Goal: Task Accomplishment & Management: Use online tool/utility

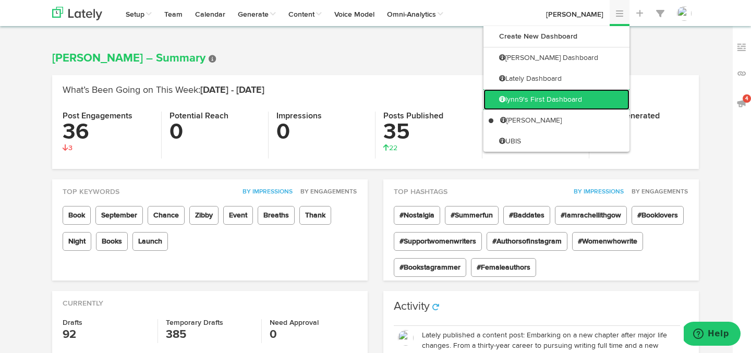
click at [589, 101] on link "lynn9's First Dashboard" at bounding box center [557, 99] width 146 height 21
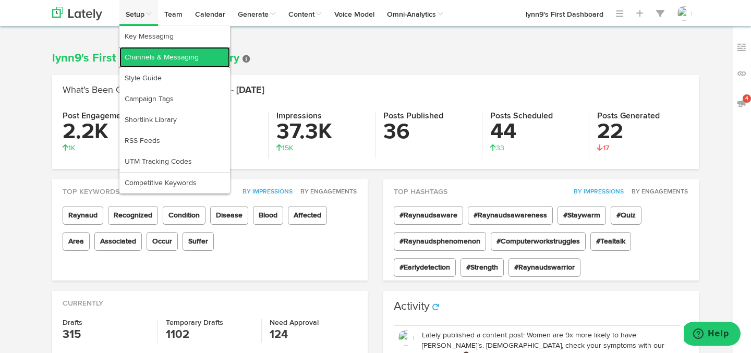
click at [142, 60] on link "Channels & Messaging" at bounding box center [174, 57] width 111 height 21
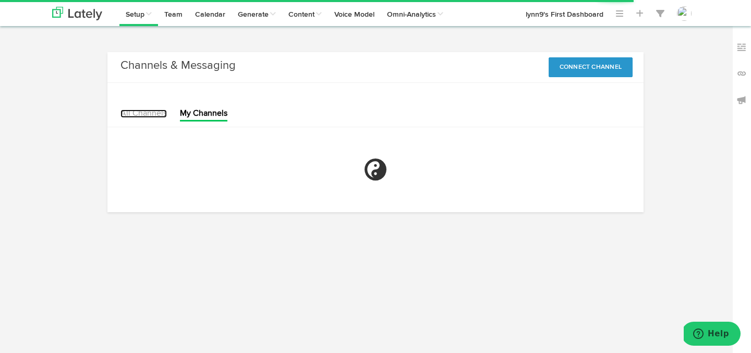
click at [144, 115] on link "All Channels" at bounding box center [143, 114] width 46 height 8
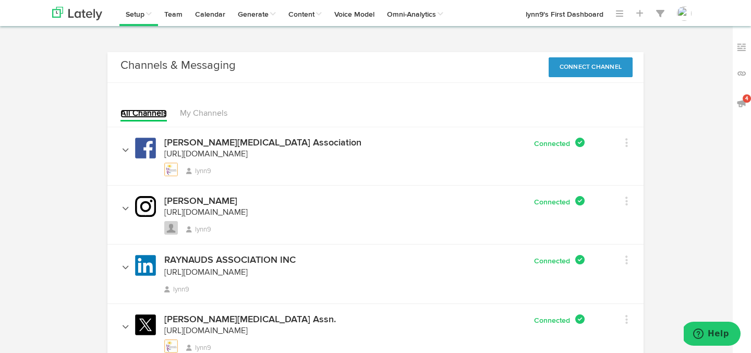
scroll to position [52, 0]
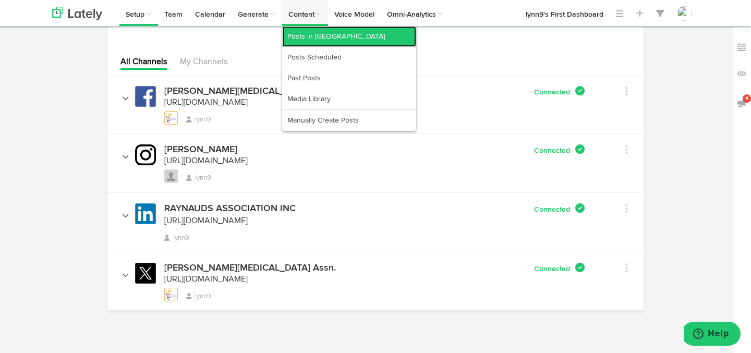
click at [316, 32] on link "Posts in [GEOGRAPHIC_DATA]" at bounding box center [349, 36] width 134 height 21
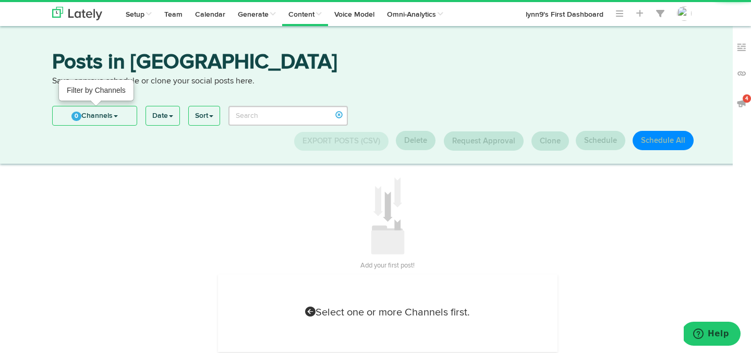
click at [71, 115] on link "0 Channels" at bounding box center [95, 115] width 84 height 19
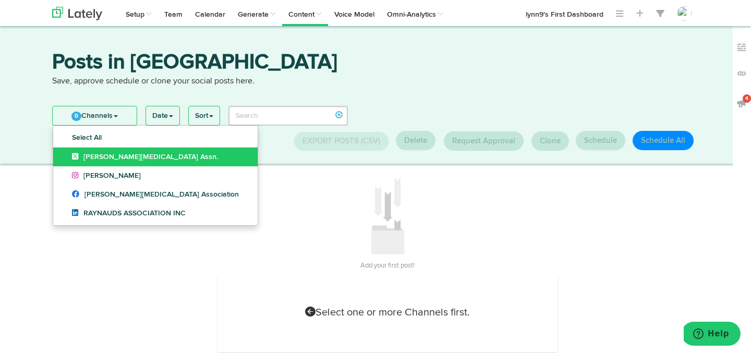
click at [64, 154] on link "[PERSON_NAME][MEDICAL_DATA] Assn." at bounding box center [155, 157] width 204 height 19
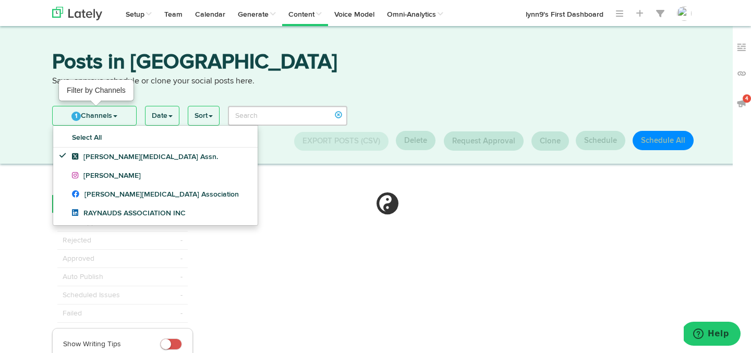
click at [86, 117] on link "1 Channels" at bounding box center [94, 115] width 83 height 19
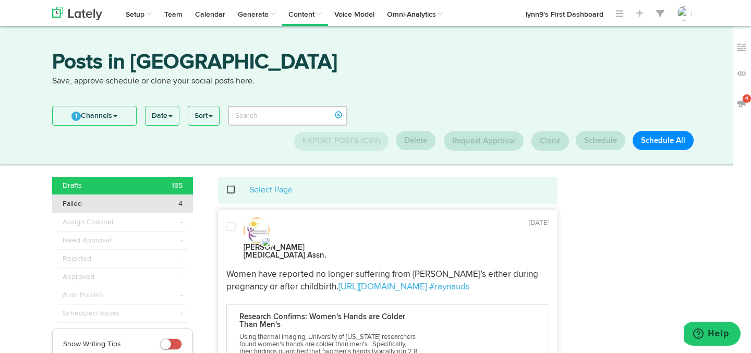
click at [99, 209] on li "Failed 4" at bounding box center [122, 204] width 141 height 18
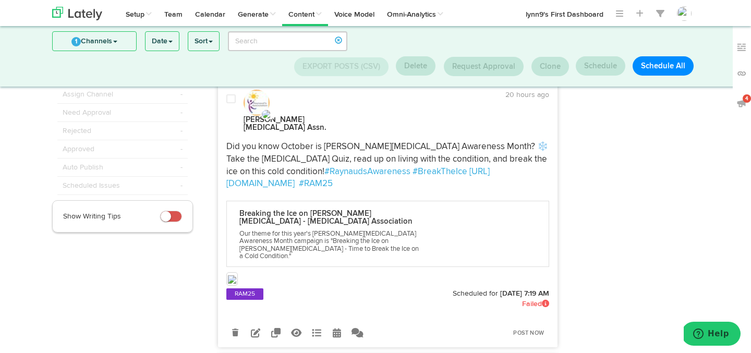
scroll to position [61, 0]
click at [253, 328] on icon at bounding box center [255, 332] width 9 height 9
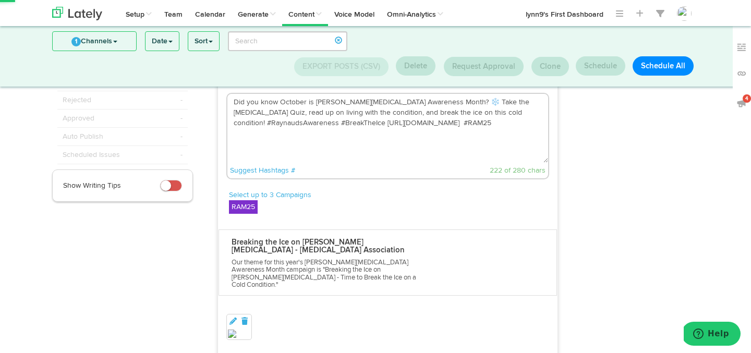
scroll to position [105, 0]
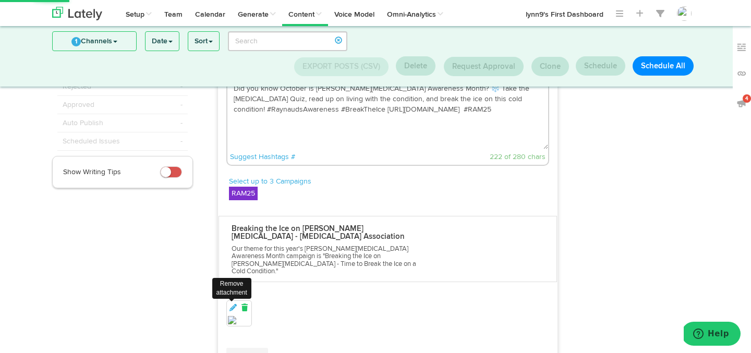
click at [245, 304] on icon at bounding box center [244, 307] width 9 height 7
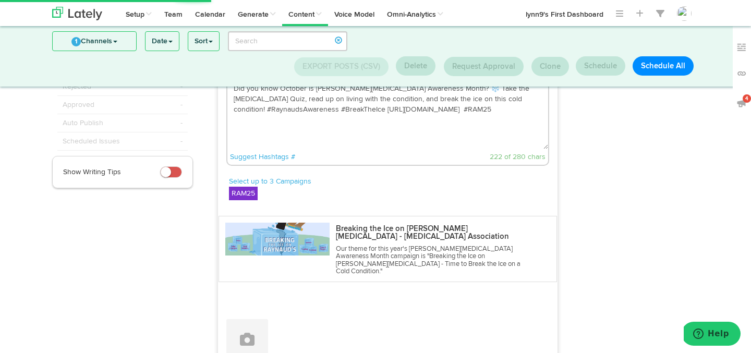
scroll to position [67, 0]
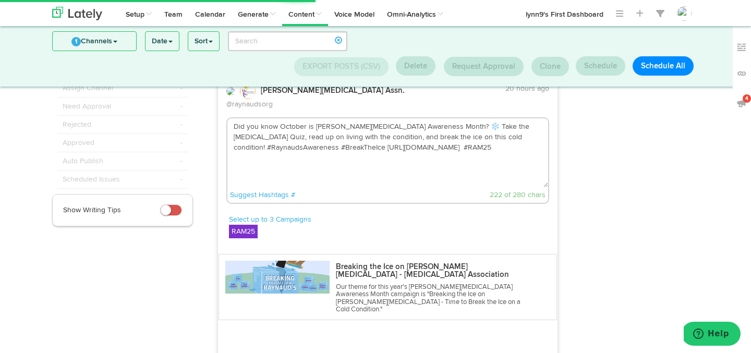
drag, startPoint x: 349, startPoint y: 137, endPoint x: 282, endPoint y: 135, distance: 67.3
click at [282, 135] on textarea "Did you know October is [PERSON_NAME][MEDICAL_DATA] Awareness Month? ❄️ Take th…" at bounding box center [387, 152] width 321 height 69
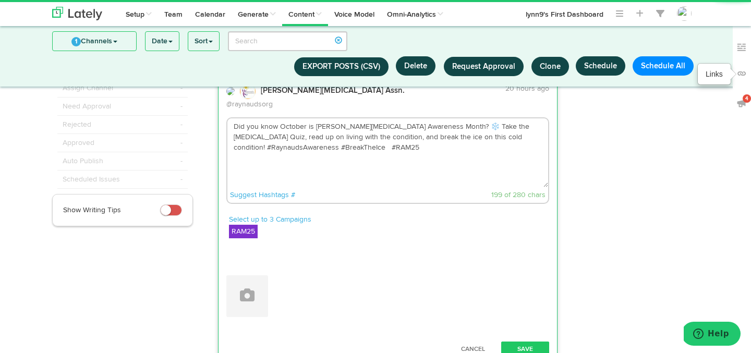
click at [743, 73] on img at bounding box center [741, 73] width 10 height 10
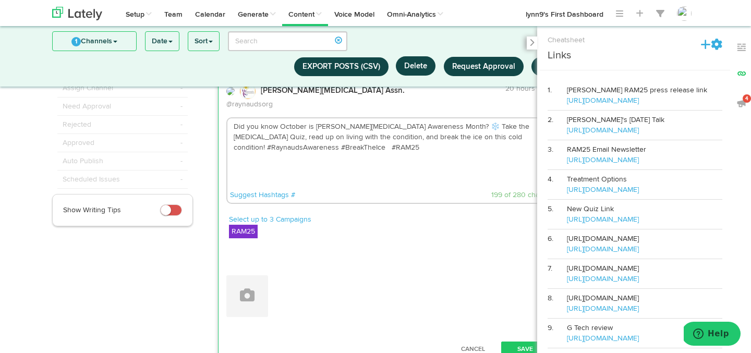
drag, startPoint x: 639, startPoint y: 221, endPoint x: 566, endPoint y: 224, distance: 73.1
click at [566, 224] on tr "5. New Quiz Link [URL][DOMAIN_NAME]" at bounding box center [635, 215] width 175 height 30
click at [628, 224] on td "New Quiz Link [URL][DOMAIN_NAME]" at bounding box center [644, 215] width 155 height 30
drag, startPoint x: 640, startPoint y: 221, endPoint x: 567, endPoint y: 223, distance: 73.1
click at [567, 223] on td "New Quiz Link [URL][DOMAIN_NAME]" at bounding box center [644, 215] width 155 height 30
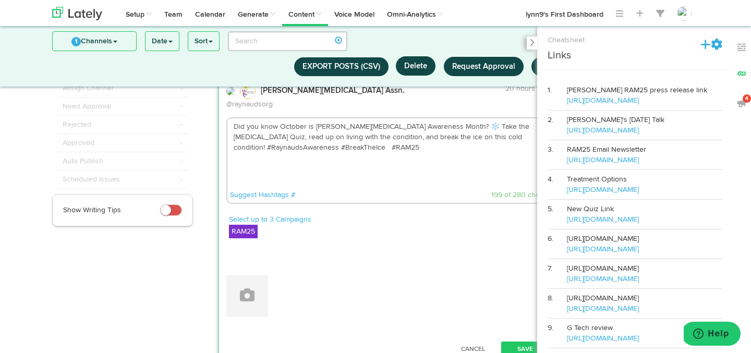
copy link "[URL][DOMAIN_NAME]"
click at [280, 139] on textarea "Did you know October is [PERSON_NAME][MEDICAL_DATA] Awareness Month? ❄️ Take th…" at bounding box center [387, 152] width 321 height 69
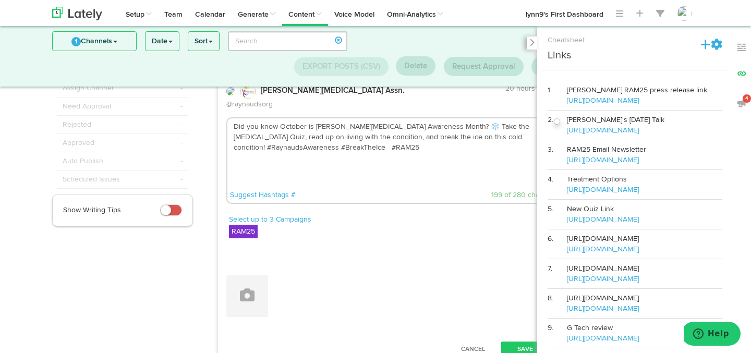
paste textarea "[URL][DOMAIN_NAME]"
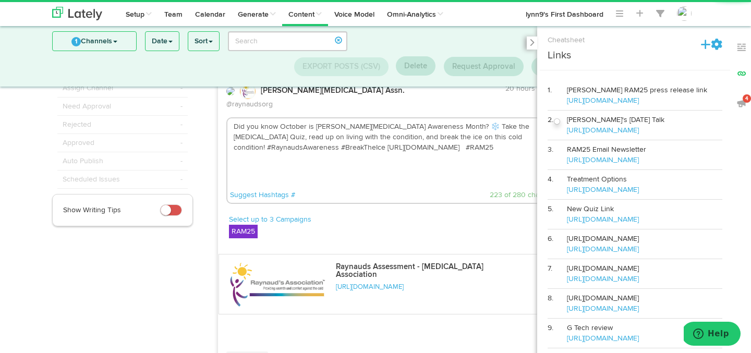
click at [398, 137] on textarea "Did you know October is [PERSON_NAME][MEDICAL_DATA] Awareness Month? ❄️ Take th…" at bounding box center [387, 152] width 321 height 69
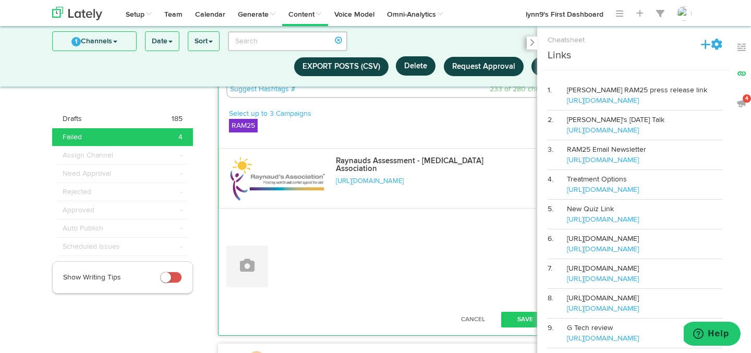
scroll to position [238, 0]
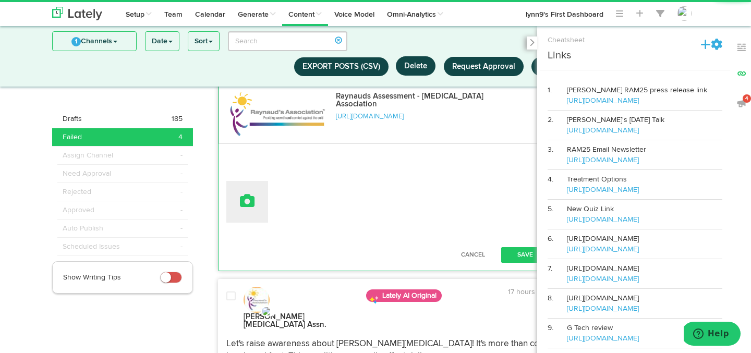
type textarea "Did you know October is [PERSON_NAME][MEDICAL_DATA] Awareness Month? ❄️ Take th…"
click at [251, 195] on icon at bounding box center [247, 201] width 15 height 15
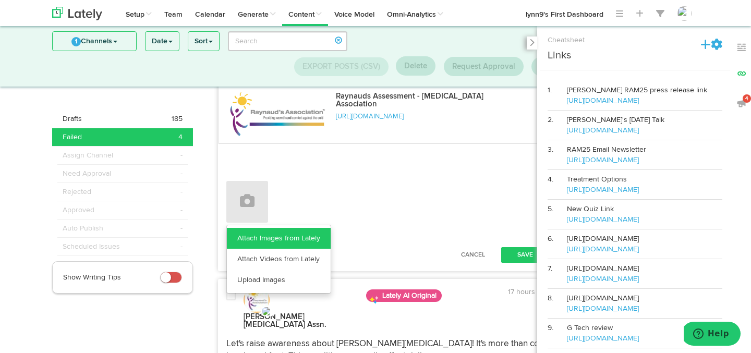
click at [246, 228] on link "Attach Images from Lately" at bounding box center [279, 238] width 104 height 21
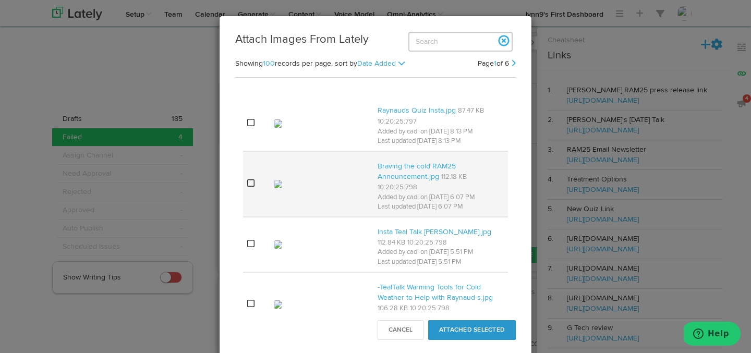
click at [251, 182] on icon at bounding box center [250, 183] width 7 height 8
click at [251, 184] on icon at bounding box center [250, 183] width 7 height 8
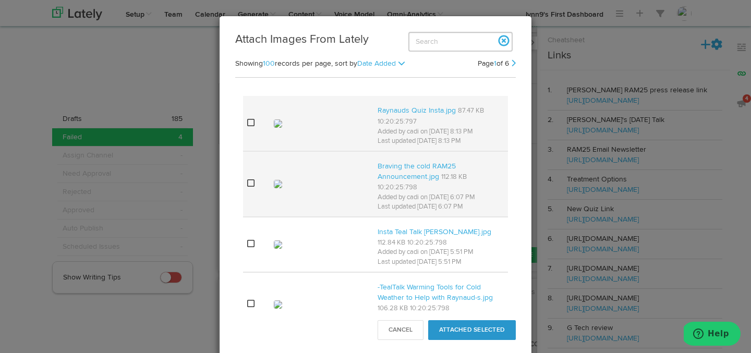
click at [249, 120] on icon at bounding box center [250, 122] width 7 height 8
click at [454, 339] on button "Attached Selected" at bounding box center [472, 330] width 88 height 20
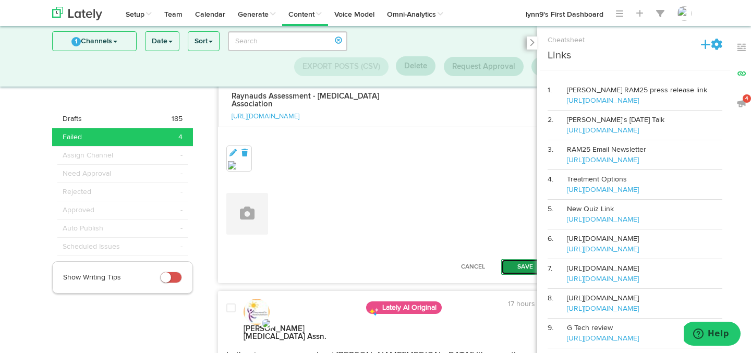
click at [507, 259] on button "Save" at bounding box center [525, 267] width 48 height 16
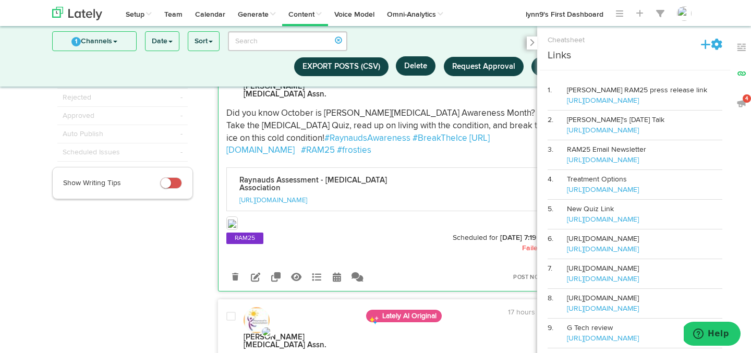
scroll to position [39, 0]
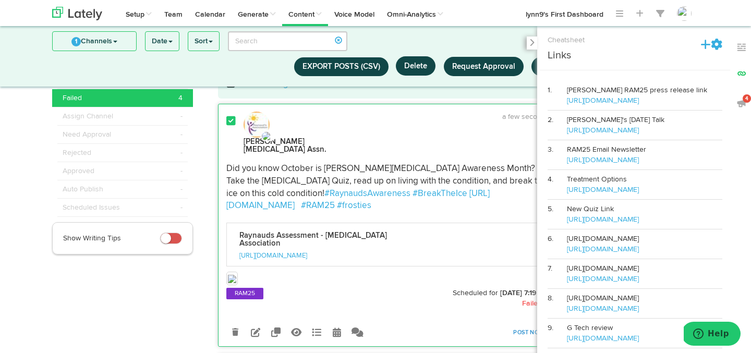
click at [518, 325] on link "Post Now" at bounding box center [528, 332] width 41 height 15
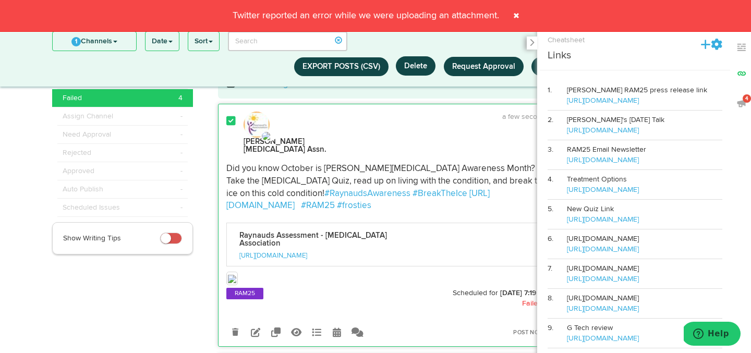
click at [520, 16] on span at bounding box center [516, 15] width 17 height 17
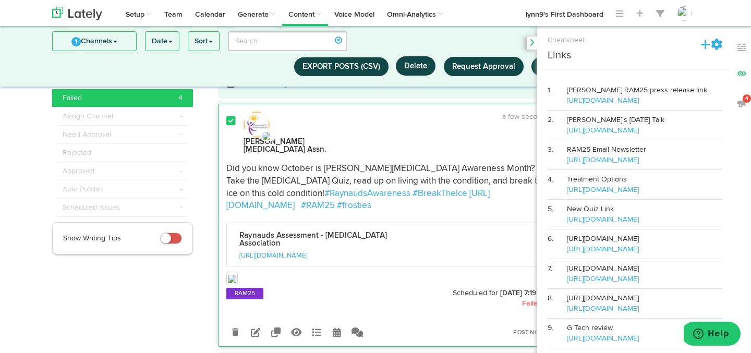
click at [531, 44] on icon at bounding box center [531, 43] width 5 height 8
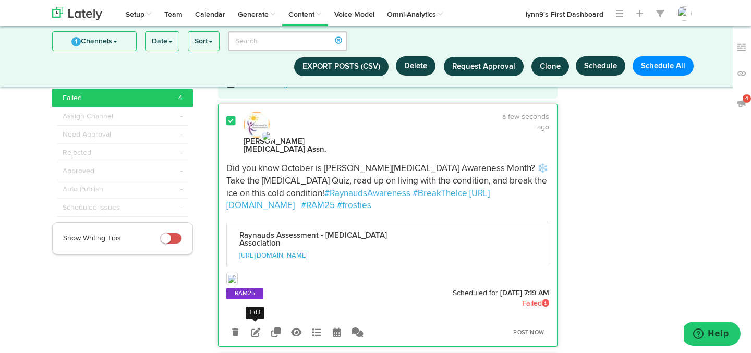
click at [257, 328] on icon at bounding box center [255, 332] width 9 height 9
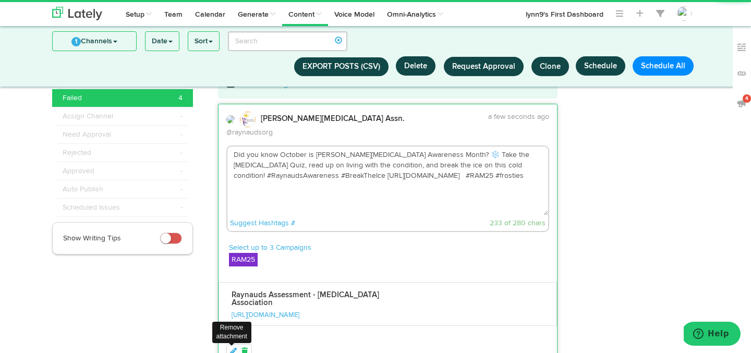
click at [246, 348] on icon at bounding box center [244, 351] width 9 height 7
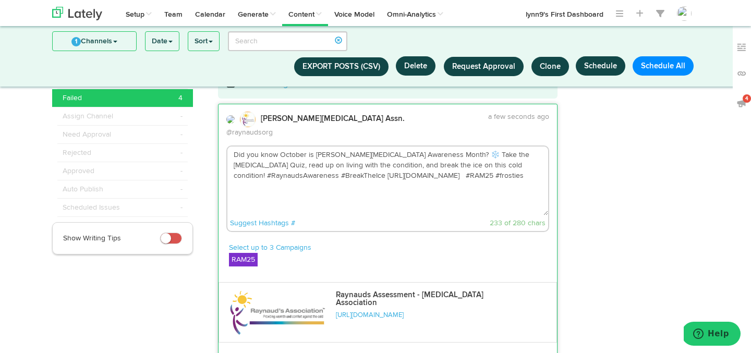
drag, startPoint x: 233, startPoint y: 146, endPoint x: 428, endPoint y: 170, distance: 196.0
click at [428, 170] on textarea "Did you know October is [PERSON_NAME][MEDICAL_DATA] Awareness Month? ❄️ Take th…" at bounding box center [387, 181] width 321 height 69
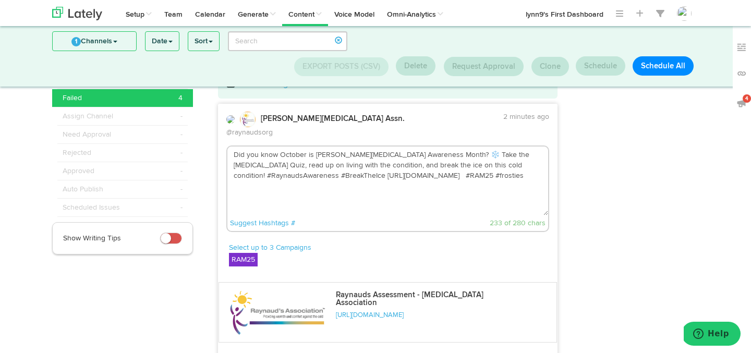
click at [388, 221] on div "Did you know October is [PERSON_NAME][MEDICAL_DATA] Awareness Month? ❄️ Take th…" at bounding box center [387, 189] width 323 height 87
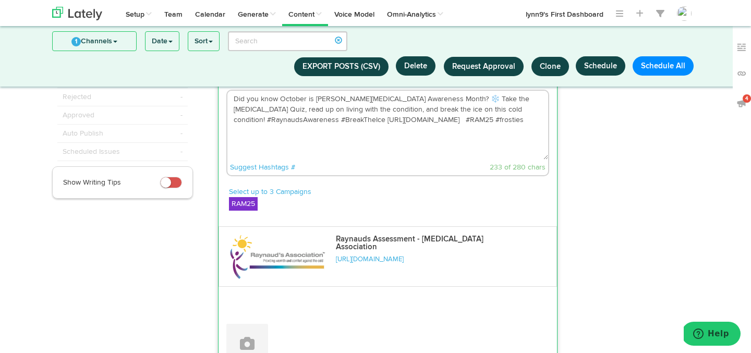
scroll to position [77, 0]
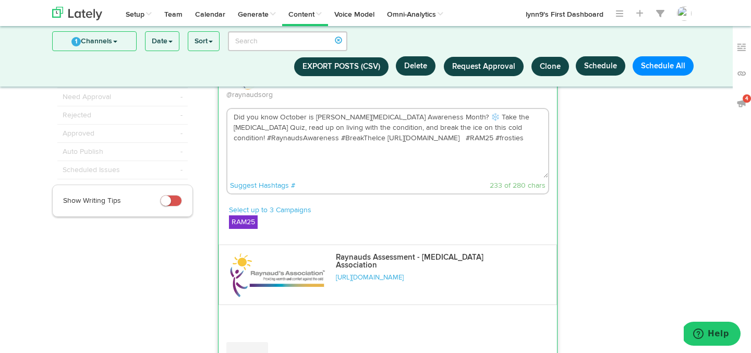
drag, startPoint x: 233, startPoint y: 106, endPoint x: 421, endPoint y: 136, distance: 190.1
click at [421, 136] on textarea "Did you know October is [PERSON_NAME][MEDICAL_DATA] Awareness Month? ❄️ Take th…" at bounding box center [387, 143] width 321 height 69
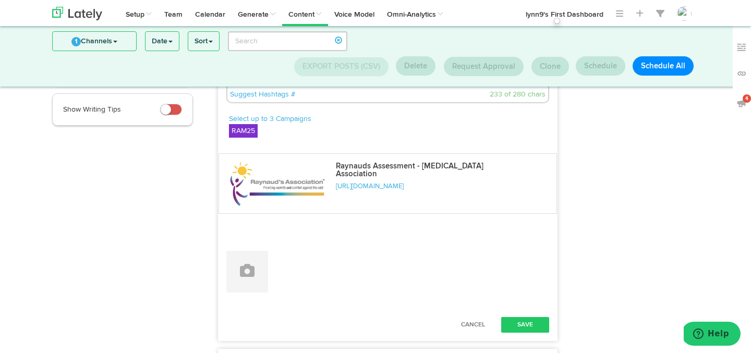
scroll to position [208, 0]
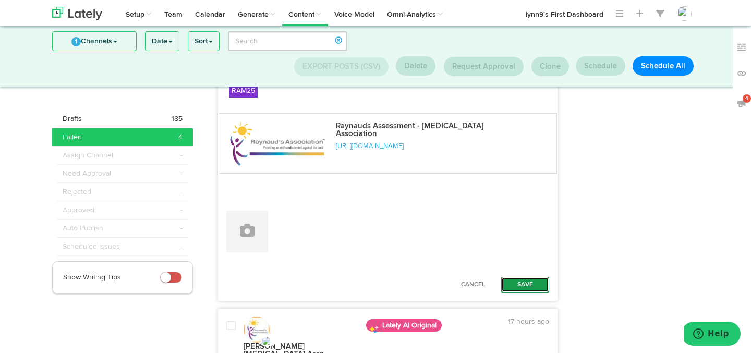
click at [512, 277] on button "Save" at bounding box center [525, 285] width 48 height 16
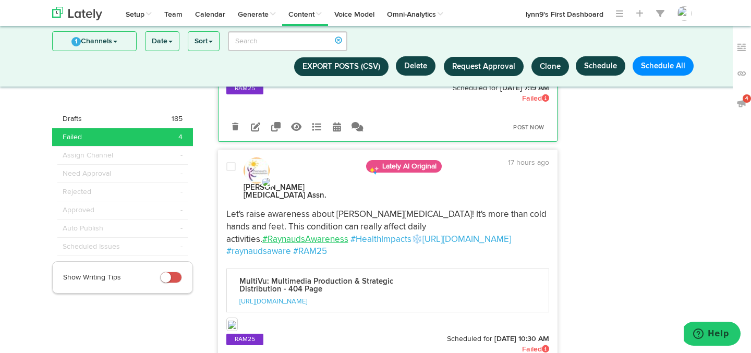
scroll to position [261, 0]
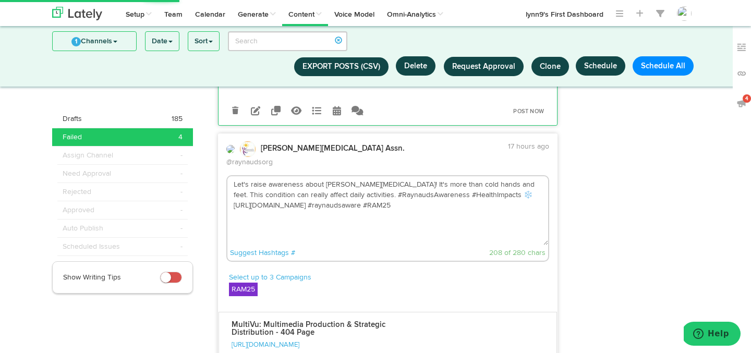
drag, startPoint x: 233, startPoint y: 146, endPoint x: 352, endPoint y: 179, distance: 124.2
click at [353, 179] on textarea "Let's raise awareness about [PERSON_NAME][MEDICAL_DATA]! It's more than cold ha…" at bounding box center [387, 210] width 321 height 69
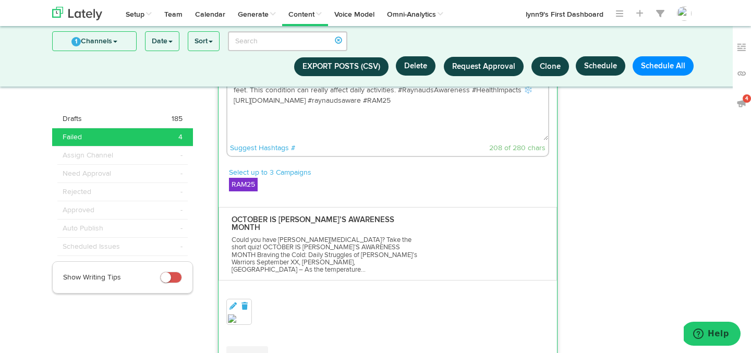
click at [419, 167] on p "Select up to 3 Campaigns" at bounding box center [389, 172] width 321 height 10
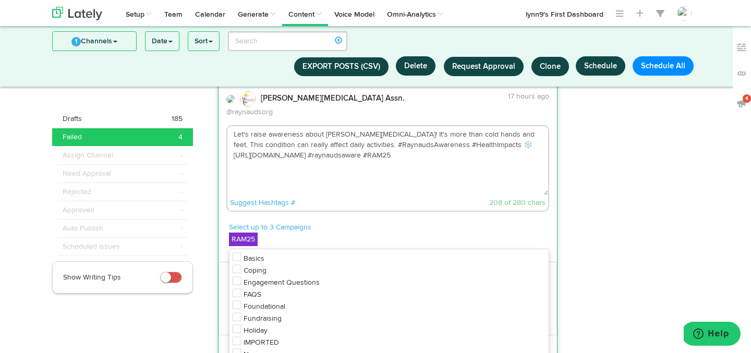
click at [419, 138] on textarea "Let's raise awareness about [PERSON_NAME][MEDICAL_DATA]! It's more than cold ha…" at bounding box center [387, 160] width 321 height 69
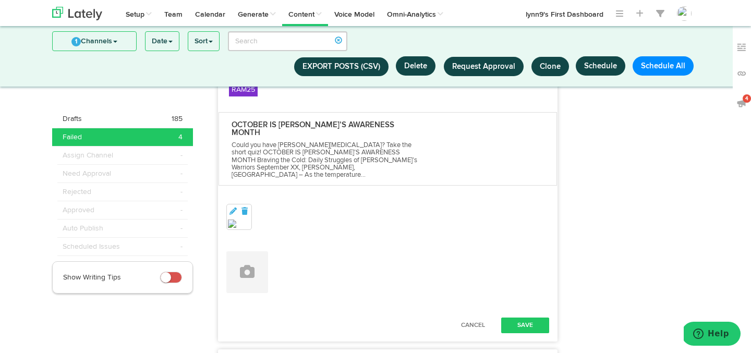
scroll to position [486, 0]
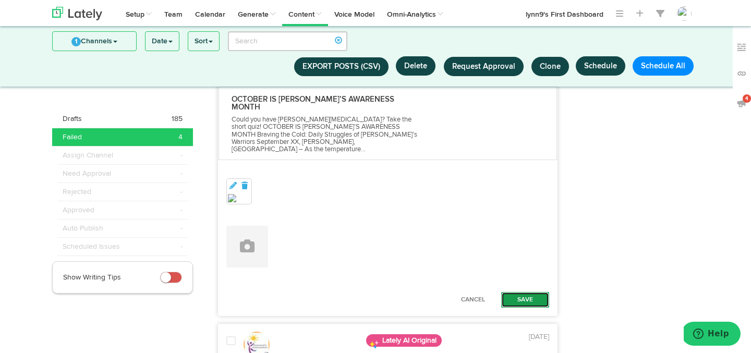
click at [527, 292] on button "Save" at bounding box center [525, 300] width 48 height 16
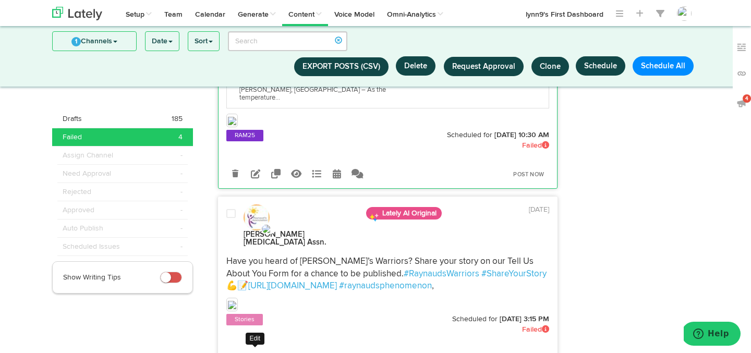
click at [257, 353] on icon at bounding box center [255, 358] width 9 height 9
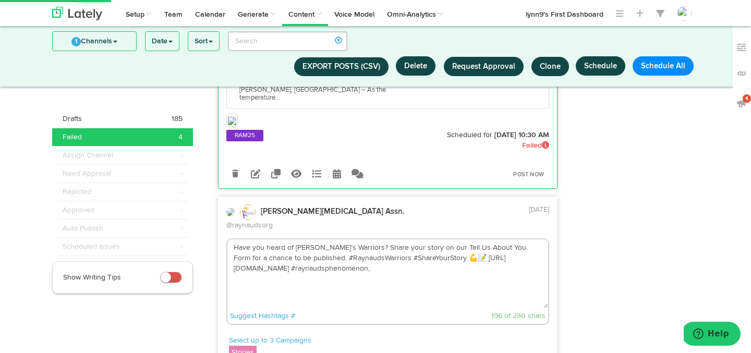
drag, startPoint x: 232, startPoint y: 156, endPoint x: 331, endPoint y: 191, distance: 104.6
click at [331, 239] on textarea "Have you heard of [PERSON_NAME]’s Warriors? Share your story on our Tell Us Abo…" at bounding box center [387, 273] width 321 height 69
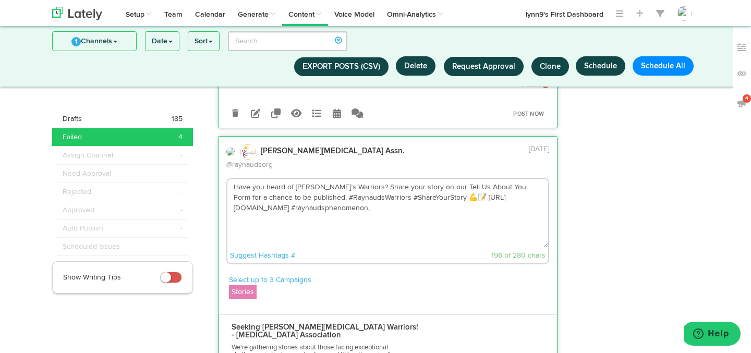
scroll to position [565, 0]
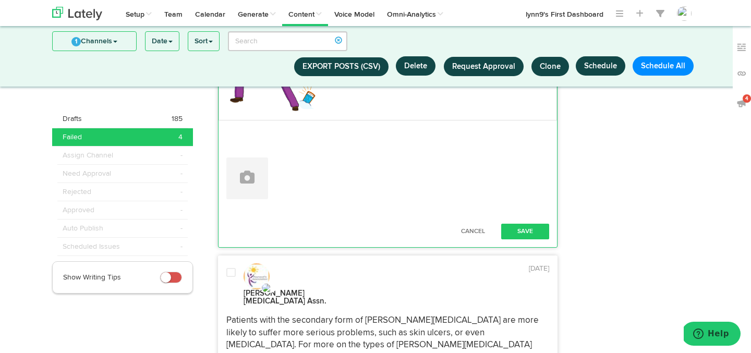
scroll to position [910, 0]
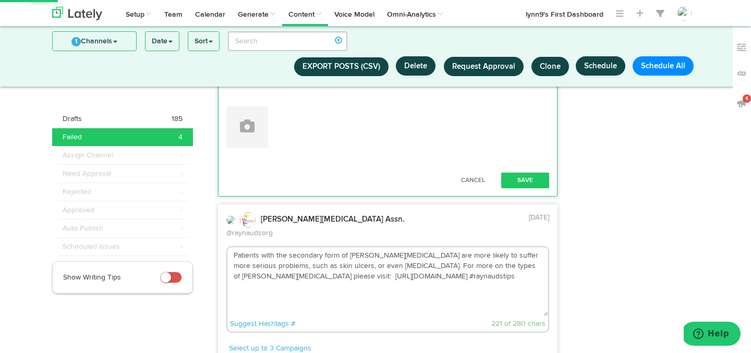
click at [310, 247] on textarea "Patients with the secondary form of [PERSON_NAME][MEDICAL_DATA] are more likely…" at bounding box center [387, 281] width 321 height 69
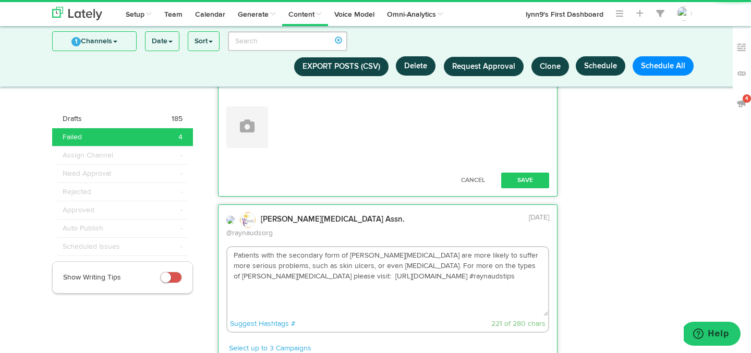
drag, startPoint x: 233, startPoint y: 152, endPoint x: 371, endPoint y: 177, distance: 140.5
click at [371, 247] on textarea "Patients with the secondary form of [PERSON_NAME][MEDICAL_DATA] are more likely…" at bounding box center [387, 281] width 321 height 69
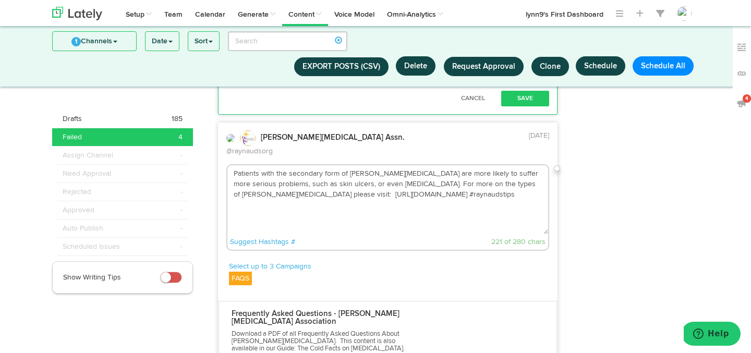
scroll to position [1031, 0]
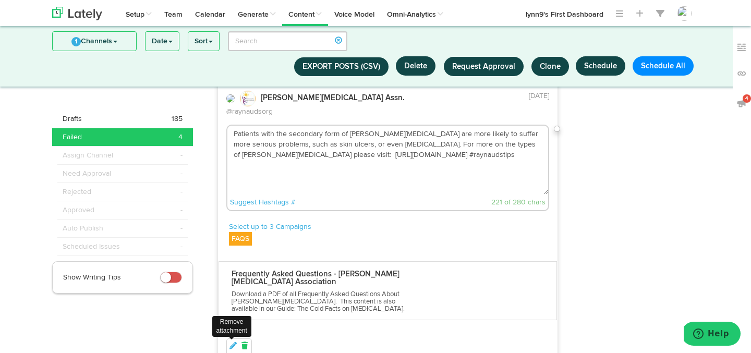
click at [244, 341] on link at bounding box center [244, 346] width 9 height 10
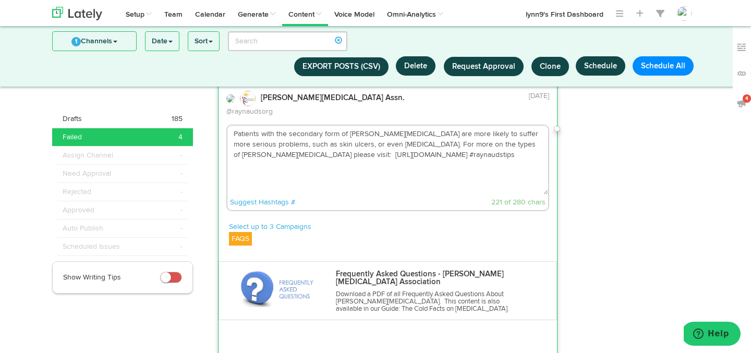
scroll to position [965, 0]
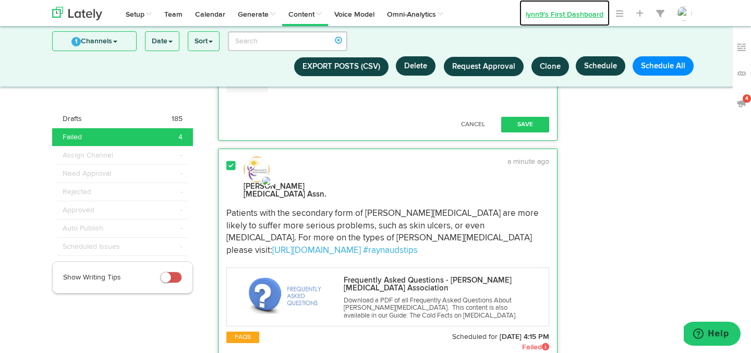
click at [550, 16] on link "lynn9's First Dashboard" at bounding box center [564, 13] width 90 height 26
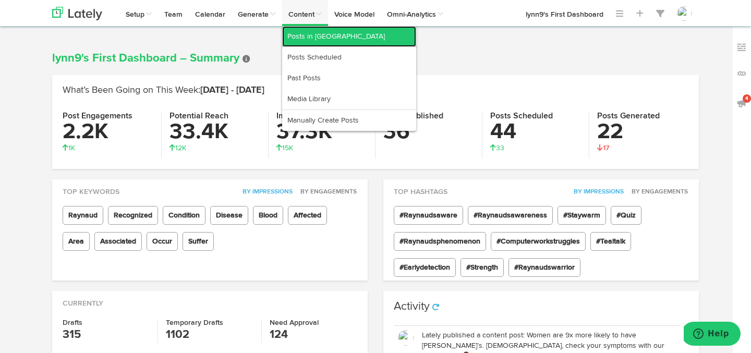
click at [317, 41] on link "Posts in [GEOGRAPHIC_DATA]" at bounding box center [349, 36] width 134 height 21
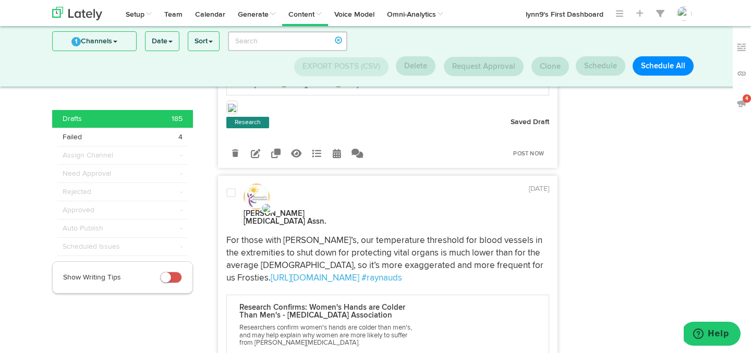
scroll to position [1228, 0]
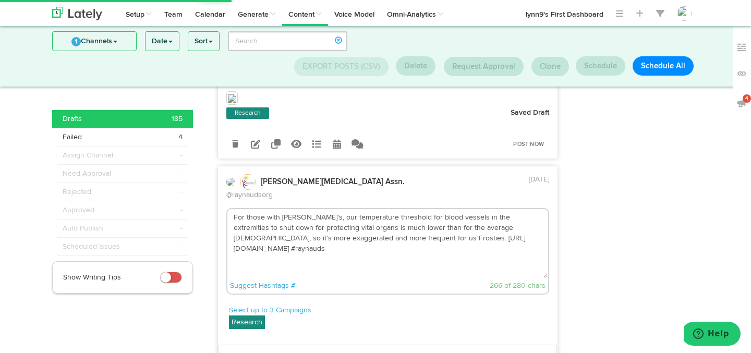
drag, startPoint x: 233, startPoint y: 108, endPoint x: 487, endPoint y: 134, distance: 254.7
click at [487, 209] on textarea "For those with [PERSON_NAME]’s, our temperature threshold for blood vessels in …" at bounding box center [387, 243] width 321 height 69
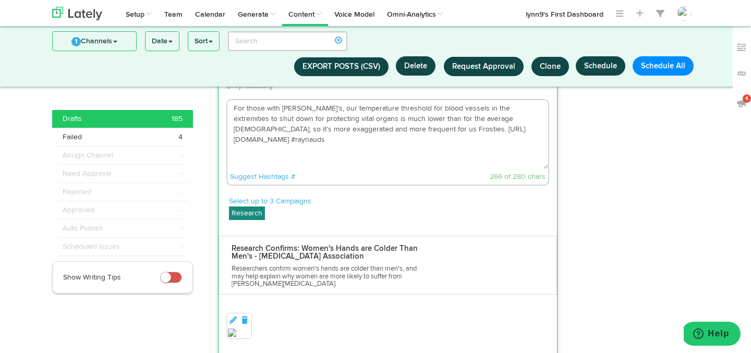
scroll to position [1350, 0]
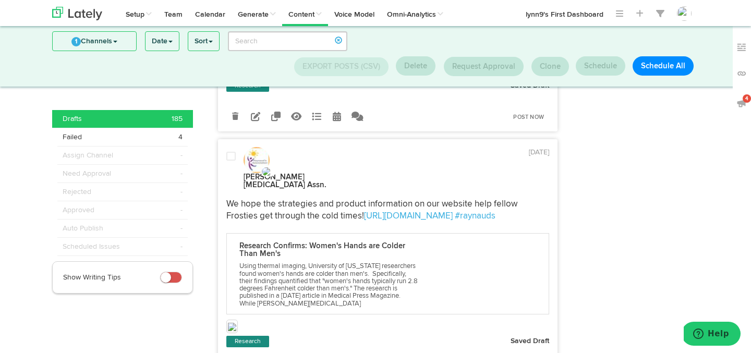
scroll to position [3061, 0]
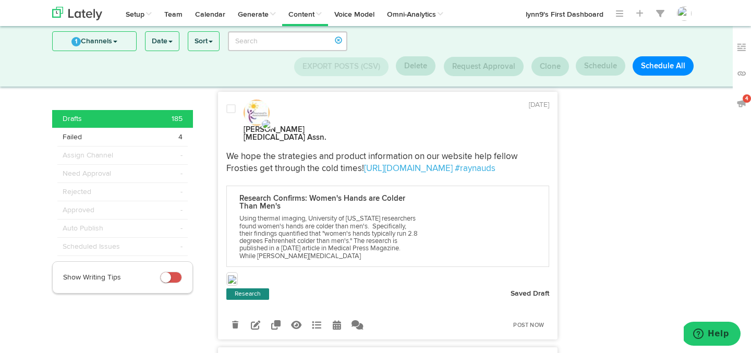
drag, startPoint x: 235, startPoint y: 153, endPoint x: 509, endPoint y: 163, distance: 274.0
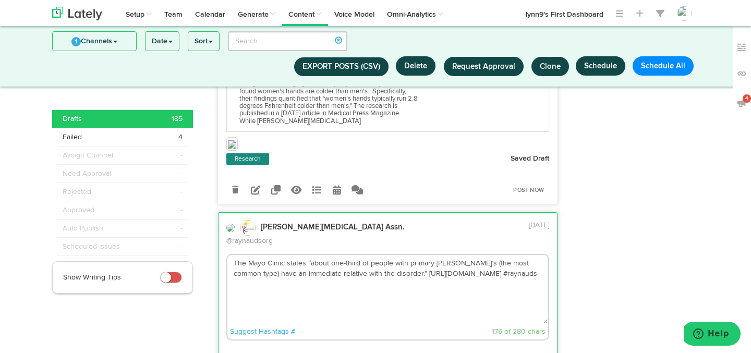
scroll to position [3267, 0]
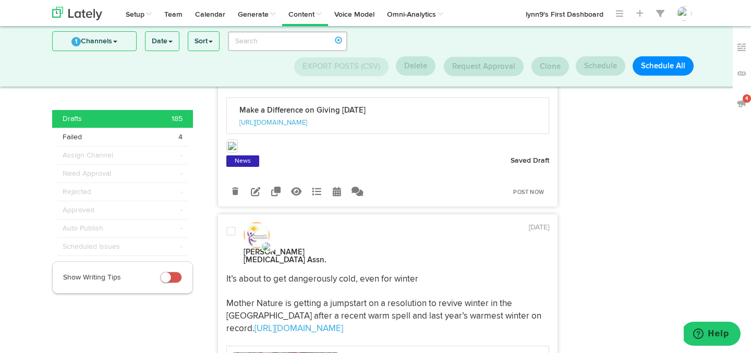
scroll to position [5429, 0]
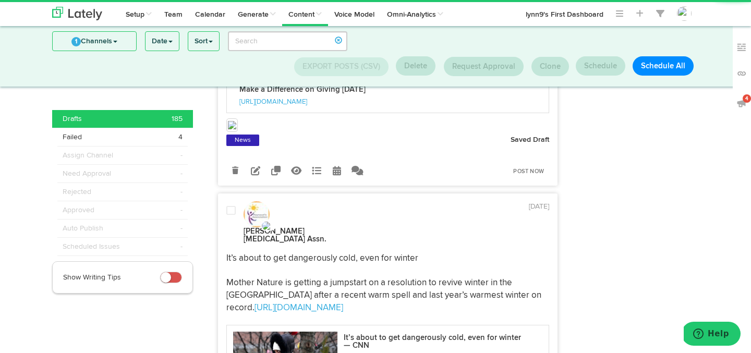
drag, startPoint x: 234, startPoint y: 107, endPoint x: 422, endPoint y: 117, distance: 189.0
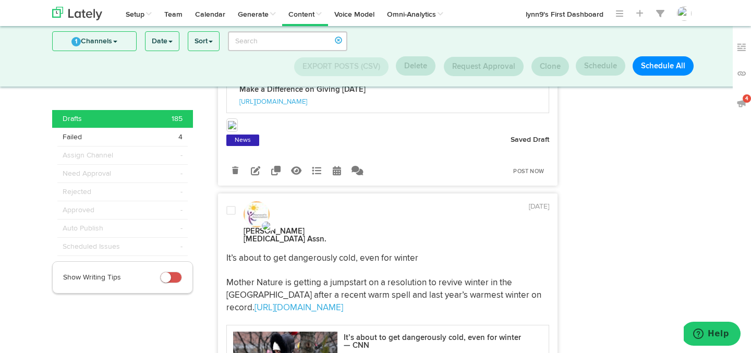
drag, startPoint x: 232, startPoint y: 105, endPoint x: 442, endPoint y: 140, distance: 213.1
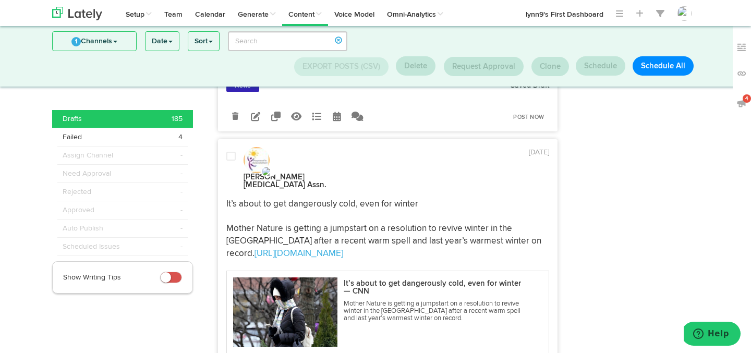
scroll to position [5544, 0]
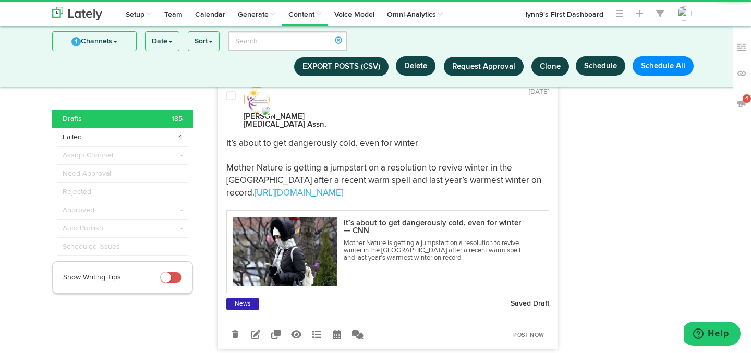
scroll to position [5587, 0]
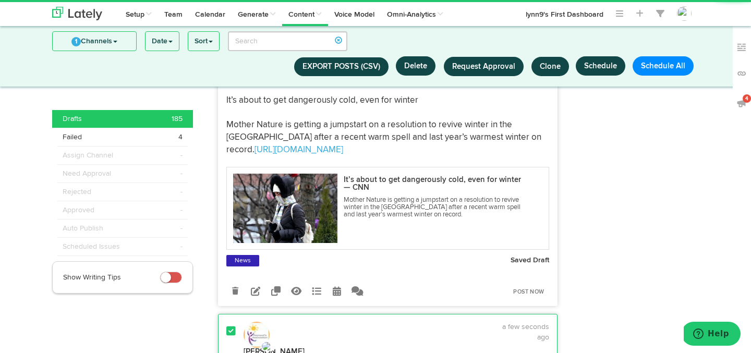
drag, startPoint x: 235, startPoint y: 154, endPoint x: 500, endPoint y: 185, distance: 267.3
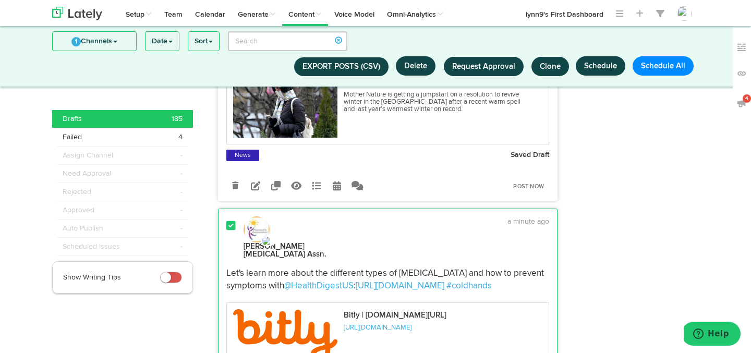
scroll to position [5741, 0]
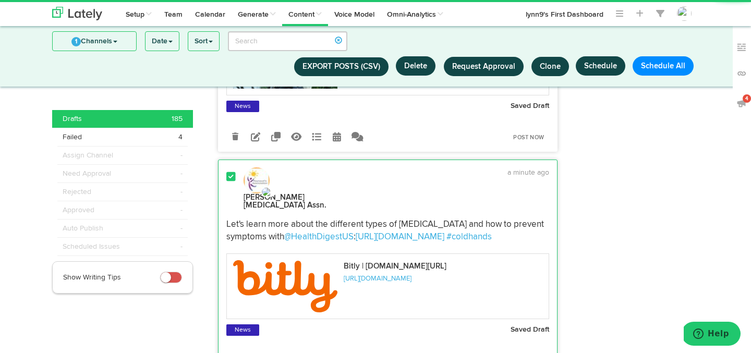
scroll to position [5659, 0]
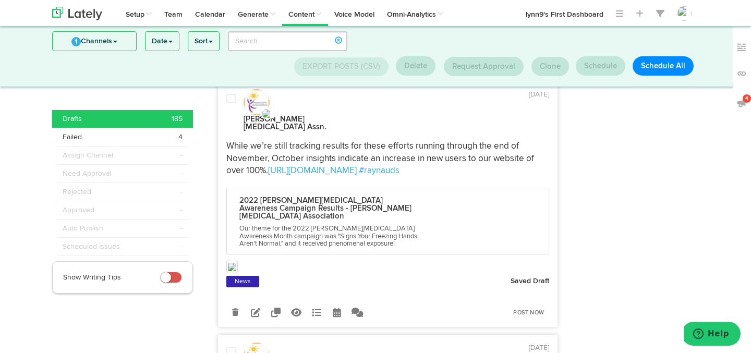
scroll to position [779, 0]
click at [233, 308] on icon at bounding box center [235, 311] width 6 height 7
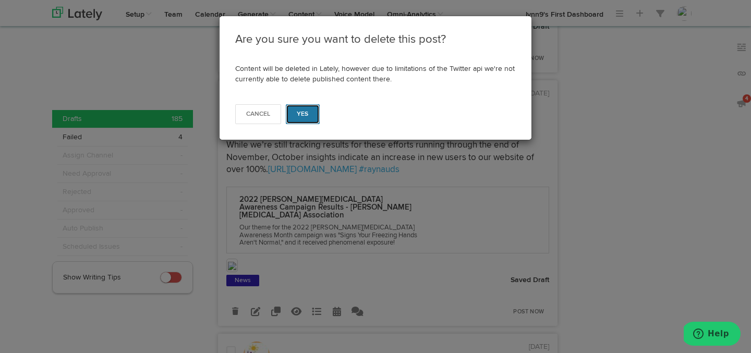
click at [300, 118] on button "Yes" at bounding box center [303, 114] width 34 height 20
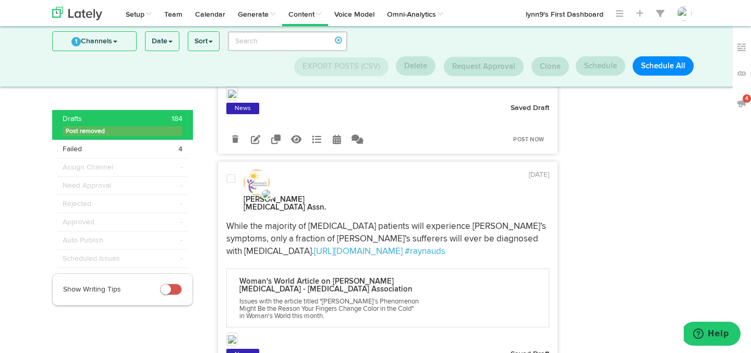
scroll to position [964, 0]
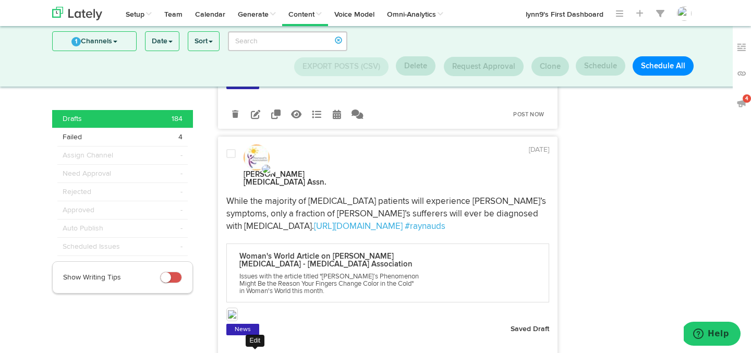
click at [257, 353] on icon at bounding box center [255, 359] width 9 height 9
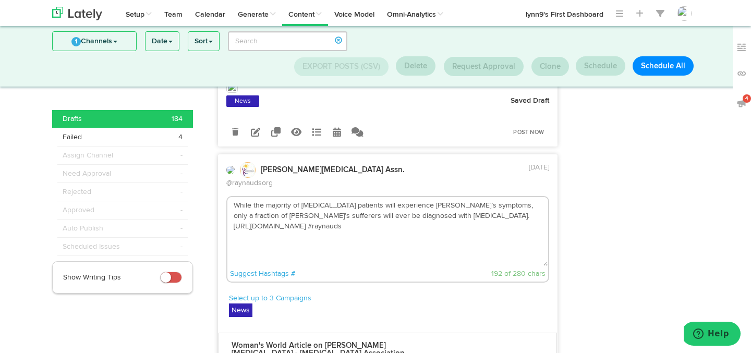
scroll to position [920, 0]
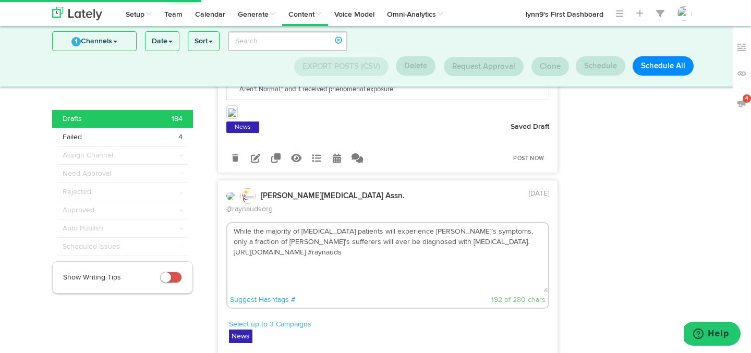
drag, startPoint x: 234, startPoint y: 144, endPoint x: 510, endPoint y: 172, distance: 277.3
click at [510, 223] on textarea "While the majority of [MEDICAL_DATA] patients will experience [PERSON_NAME]’s s…" at bounding box center [387, 257] width 321 height 69
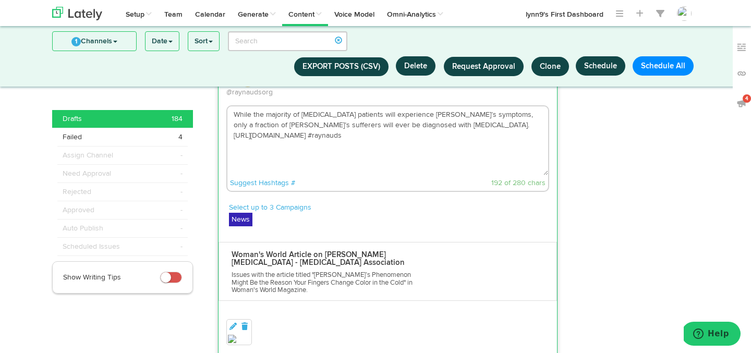
scroll to position [1134, 0]
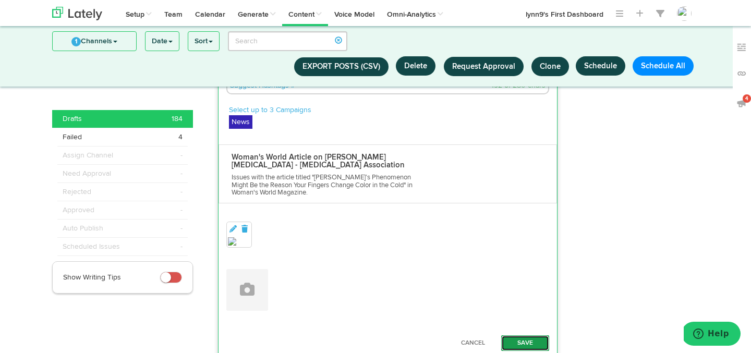
click at [529, 335] on button "Save" at bounding box center [525, 343] width 48 height 16
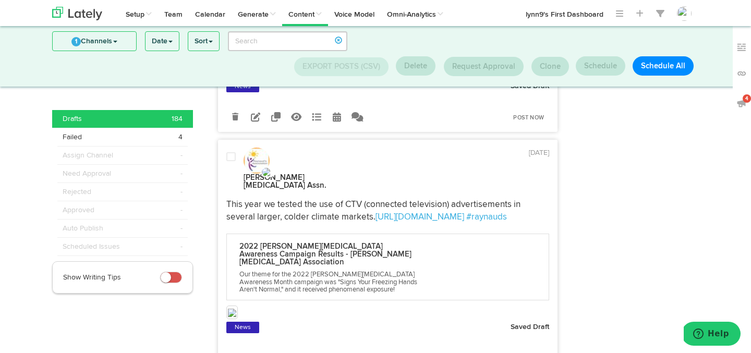
scroll to position [0, 0]
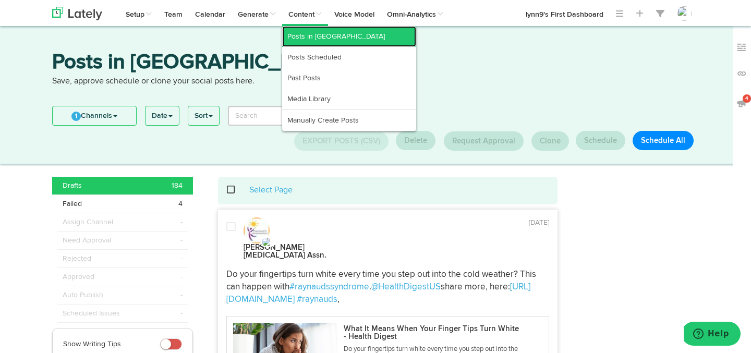
click at [308, 35] on link "Posts in [GEOGRAPHIC_DATA]" at bounding box center [349, 36] width 134 height 21
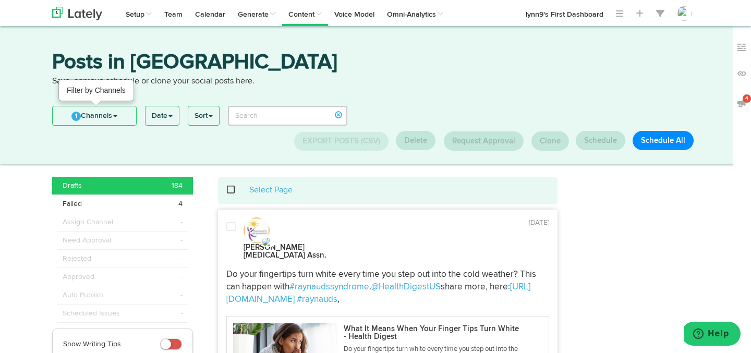
click at [79, 112] on link "1 Channels" at bounding box center [94, 115] width 83 height 19
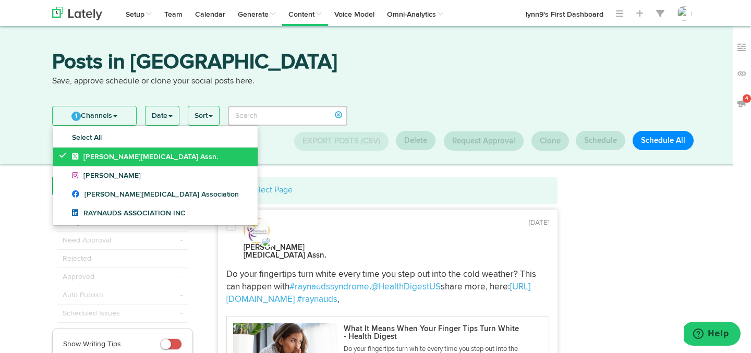
click at [62, 152] on icon at bounding box center [64, 155] width 11 height 7
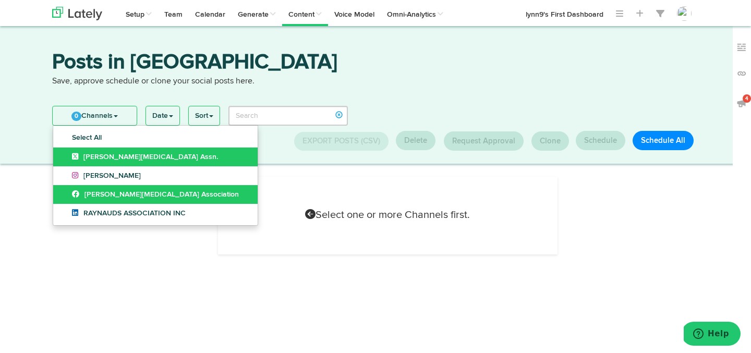
click at [62, 194] on link "[PERSON_NAME][MEDICAL_DATA] Association" at bounding box center [155, 194] width 204 height 19
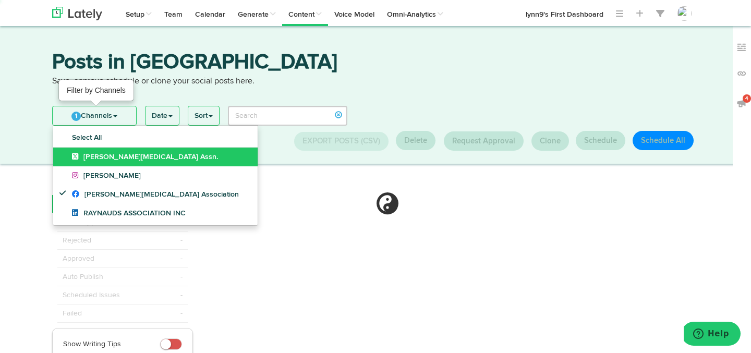
click at [82, 112] on link "1 Channels" at bounding box center [94, 115] width 83 height 19
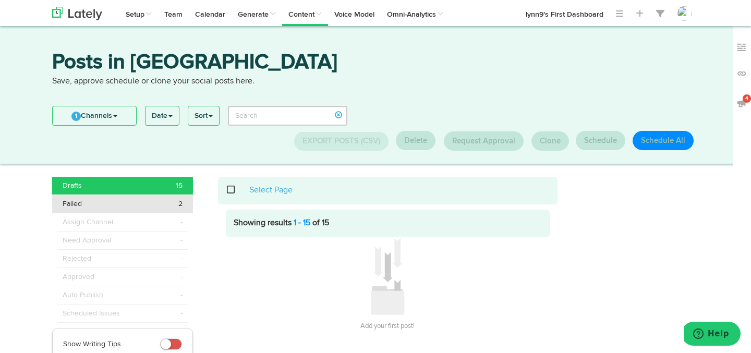
click at [147, 207] on div "Failed 2" at bounding box center [123, 204] width 120 height 10
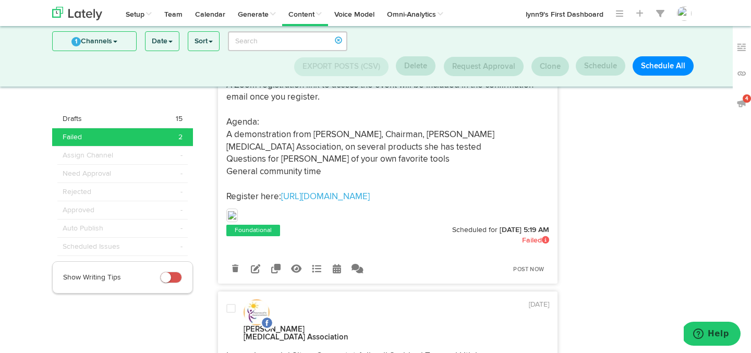
scroll to position [234, 0]
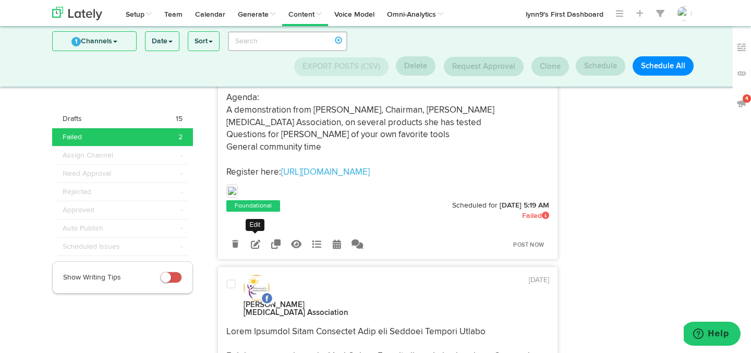
click at [259, 241] on icon at bounding box center [255, 243] width 9 height 9
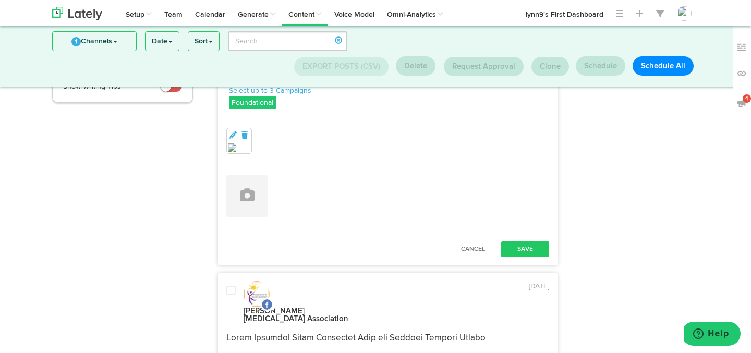
scroll to position [52, 0]
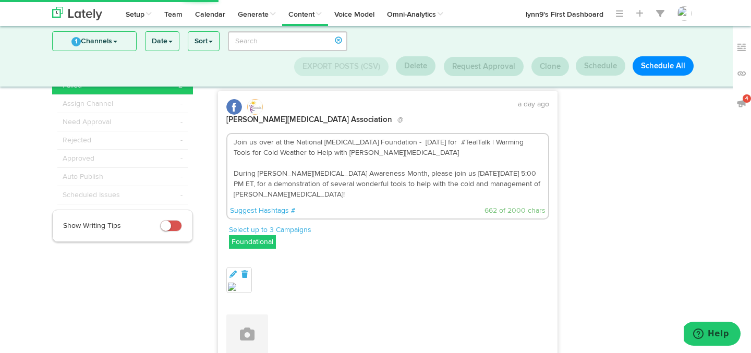
click at [234, 134] on textarea "Join us over at the National [MEDICAL_DATA] Foundation - [DATE] for #TealTalk |…" at bounding box center [387, 168] width 321 height 69
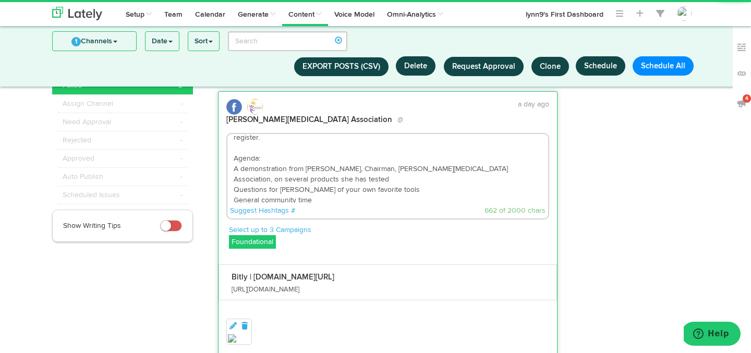
scroll to position [115, 0]
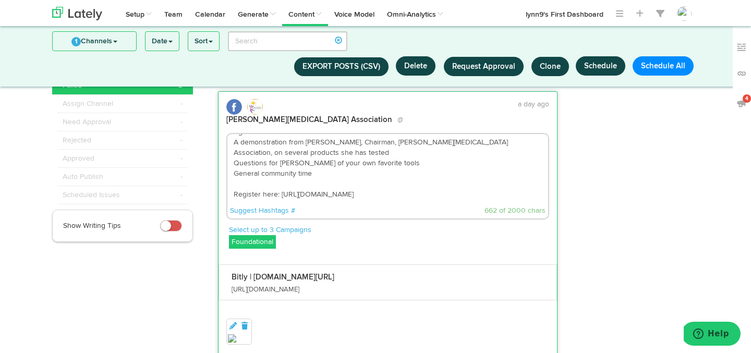
drag, startPoint x: 232, startPoint y: 134, endPoint x: 325, endPoint y: 194, distance: 110.5
click at [325, 194] on div "Join us over at the National [MEDICAL_DATA] Foundation - [DATE] for #TealTalk |…" at bounding box center [387, 176] width 323 height 87
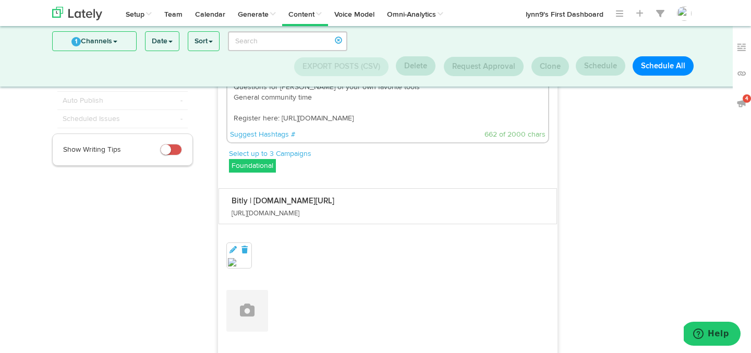
scroll to position [176, 0]
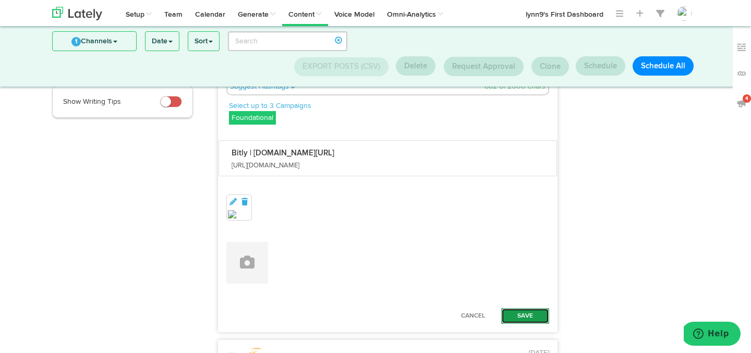
click at [511, 308] on button "Save" at bounding box center [525, 316] width 48 height 16
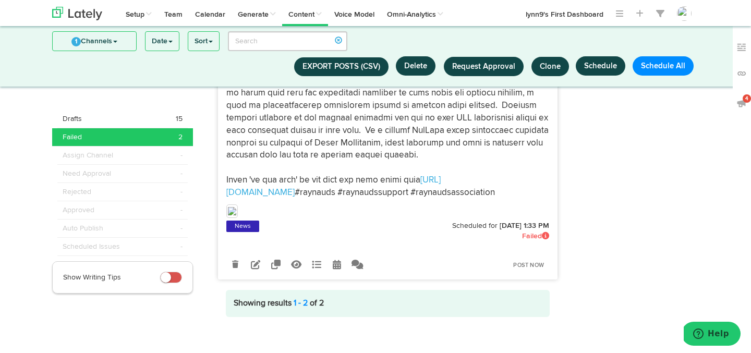
scroll to position [694, 0]
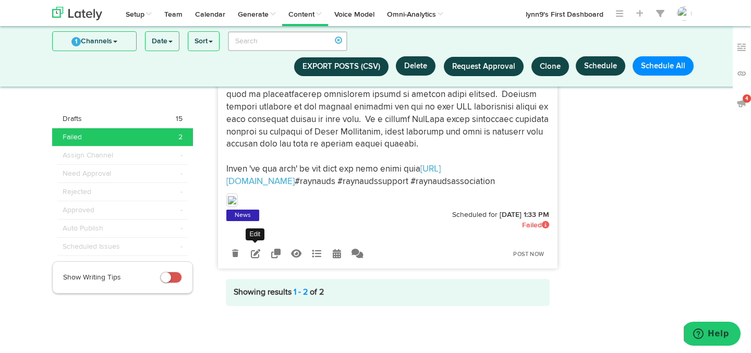
click at [256, 253] on icon at bounding box center [255, 253] width 9 height 9
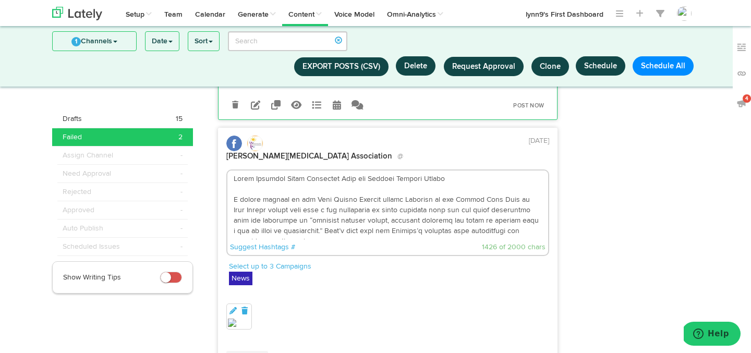
scroll to position [409, 0]
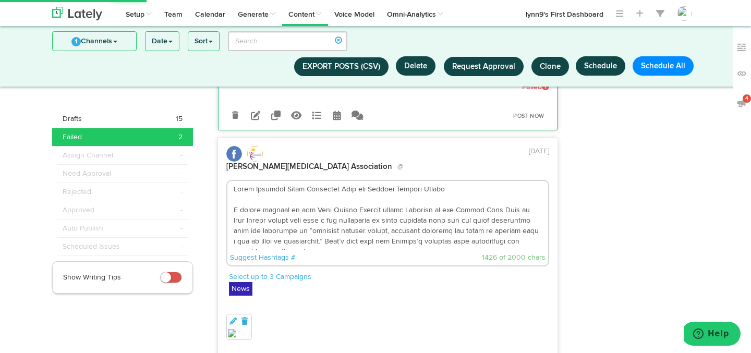
click at [234, 181] on textarea at bounding box center [387, 215] width 321 height 69
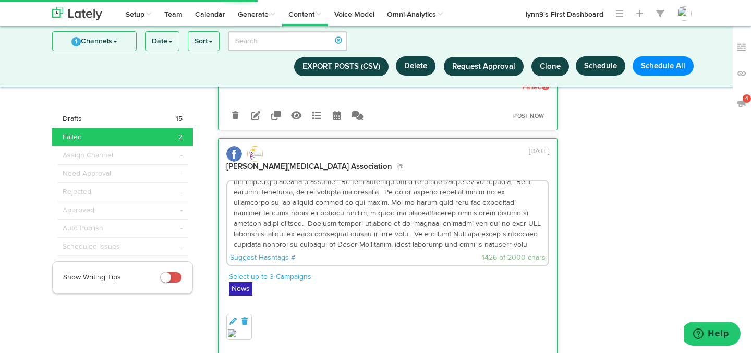
scroll to position [167, 0]
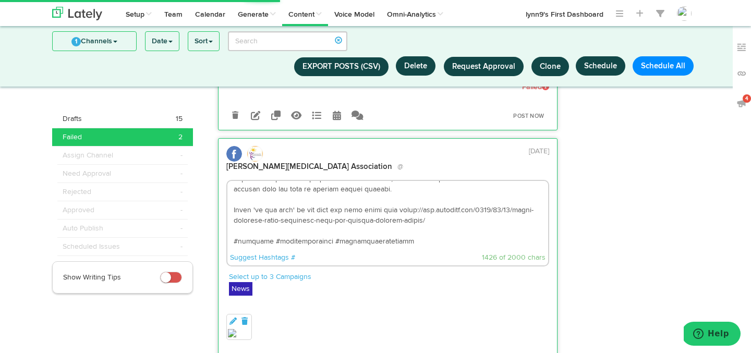
drag, startPoint x: 234, startPoint y: 175, endPoint x: 297, endPoint y: 238, distance: 89.6
click at [297, 238] on div "Suggest Hashtags # 1426 of 2000 chars" at bounding box center [387, 223] width 323 height 87
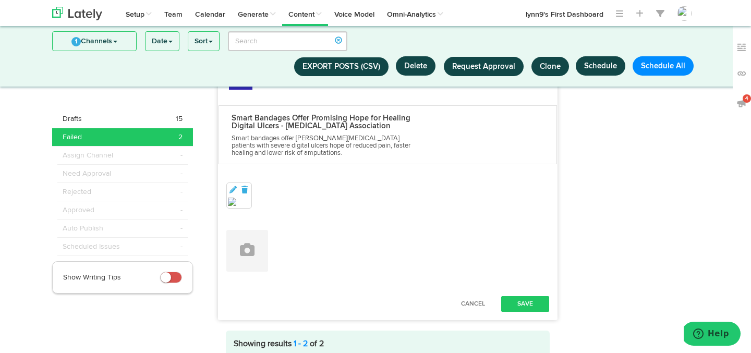
scroll to position [652, 0]
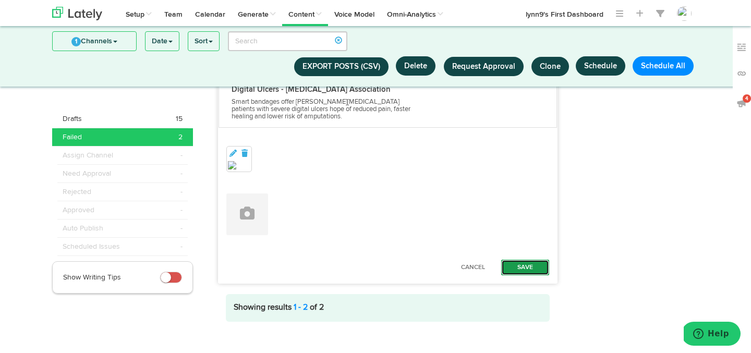
click at [527, 260] on button "Save" at bounding box center [525, 268] width 48 height 16
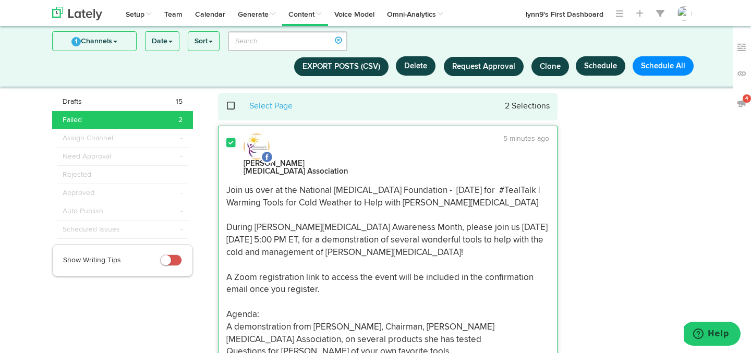
scroll to position [0, 0]
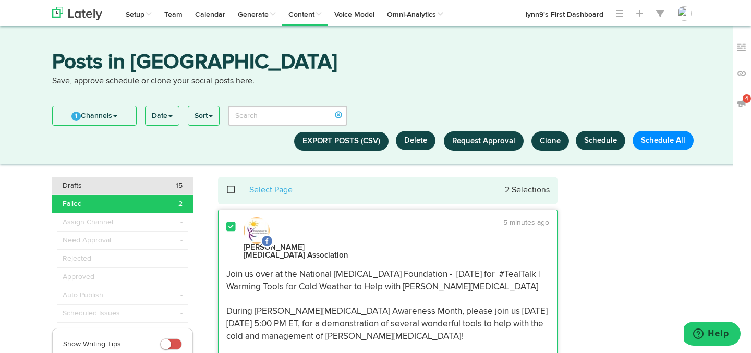
click at [131, 185] on div "Drafts 15" at bounding box center [123, 185] width 120 height 10
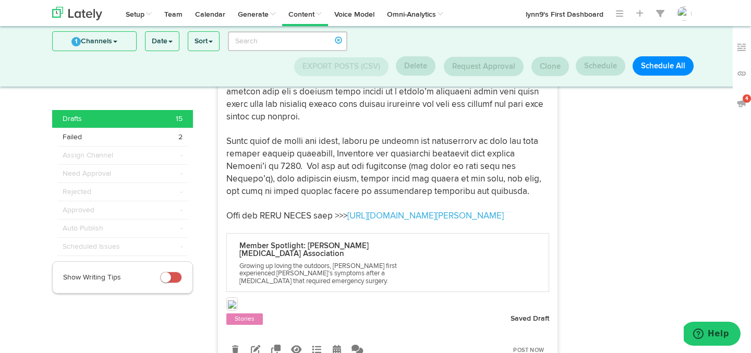
scroll to position [925, 0]
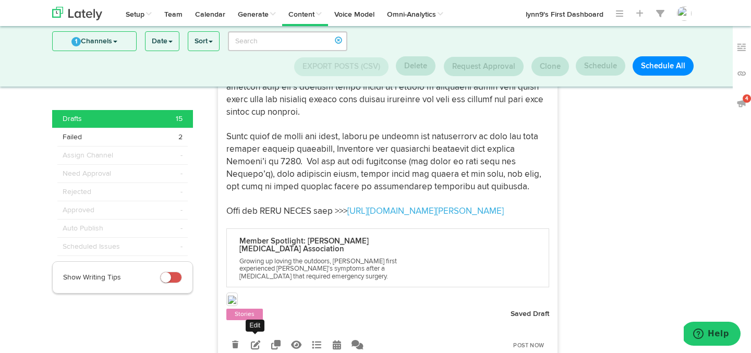
click at [253, 340] on icon at bounding box center [255, 344] width 9 height 9
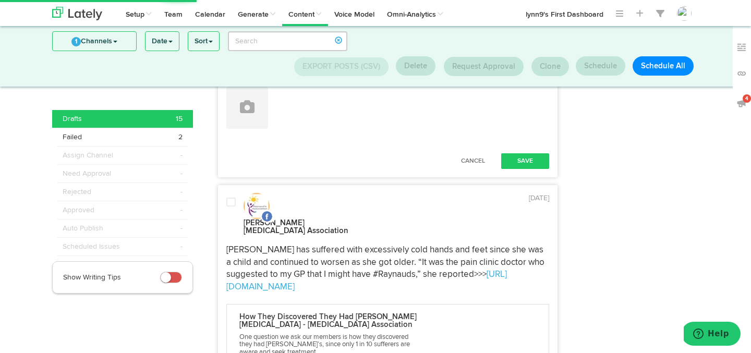
scroll to position [1010, 0]
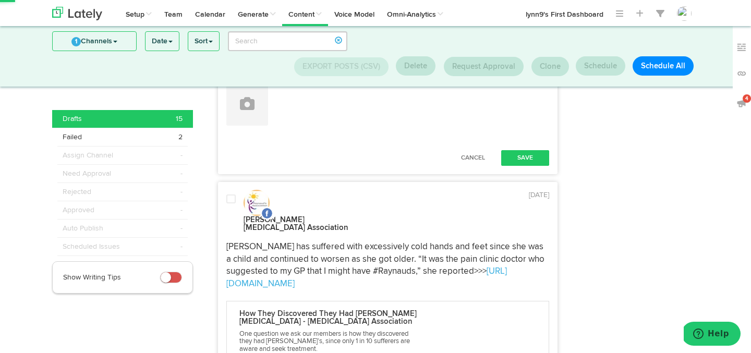
drag, startPoint x: 226, startPoint y: 128, endPoint x: 389, endPoint y: 171, distance: 167.8
click at [389, 236] on div "[PERSON_NAME] has suffered with excessively cold hands and feet since she was a…" at bounding box center [388, 315] width 339 height 159
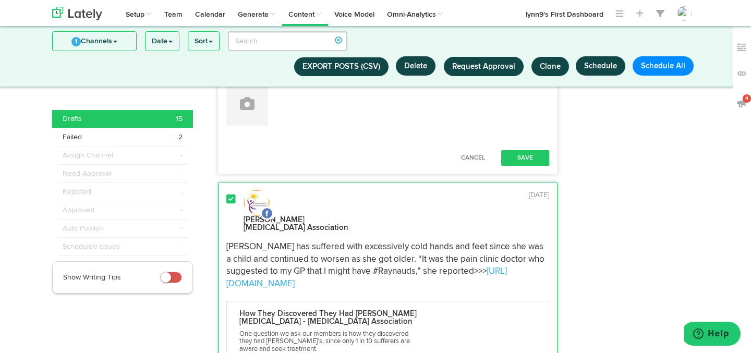
copy p "[PERSON_NAME] has suffered with excessively cold hands and feet since she was a…"
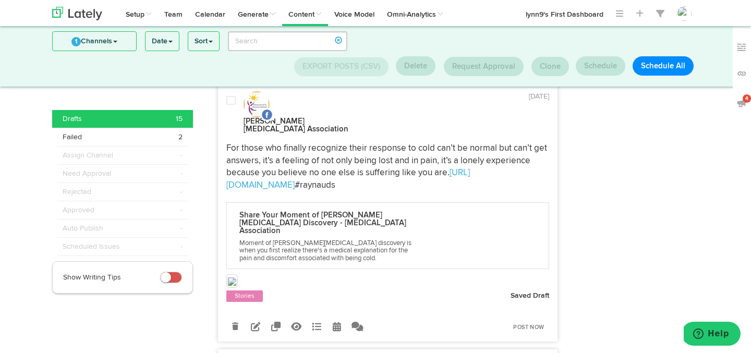
scroll to position [2132, 0]
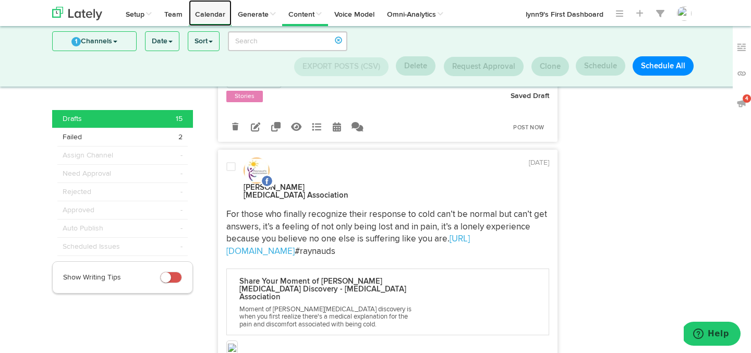
click at [221, 19] on link "Calendar" at bounding box center [210, 13] width 43 height 26
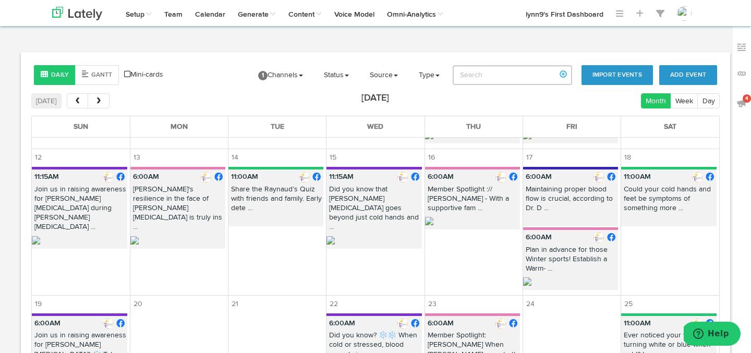
scroll to position [201, 0]
